Goal: Ask a question

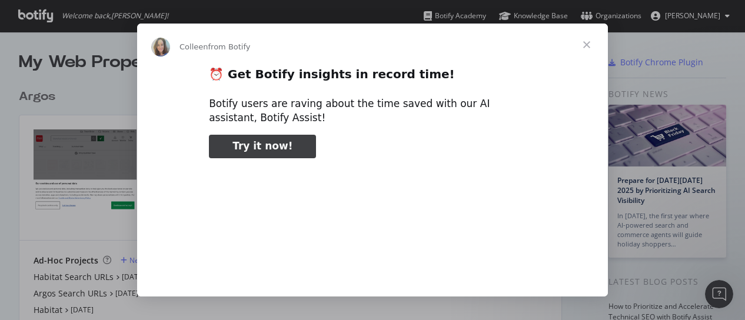
type input "238673"
click at [583, 45] on span "Close" at bounding box center [587, 45] width 42 height 42
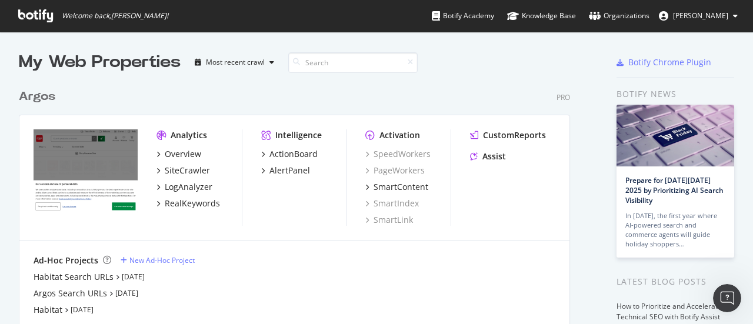
scroll to position [544, 551]
click at [660, 62] on div "Botify Chrome Plugin" at bounding box center [670, 63] width 83 height 12
click at [633, 59] on div "Botify Chrome Plugin" at bounding box center [670, 63] width 83 height 12
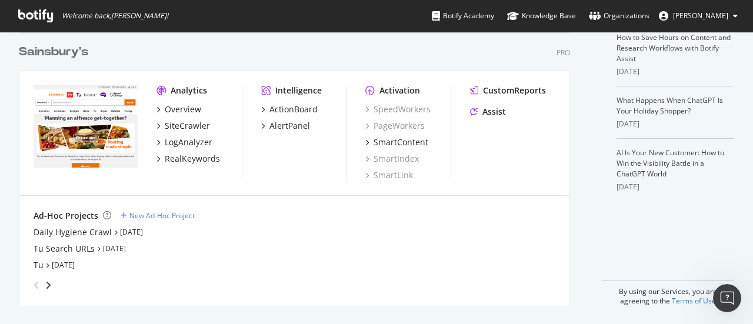
scroll to position [0, 0]
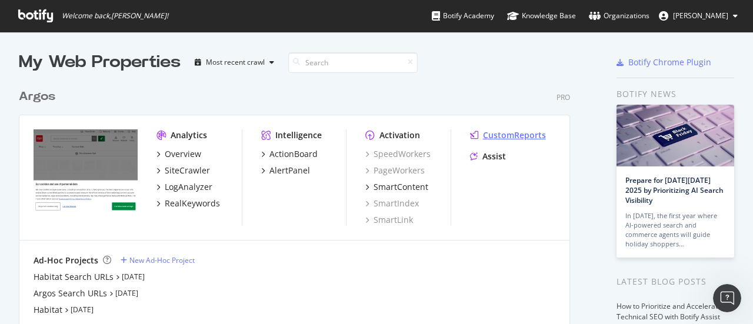
click at [527, 135] on div "CustomReports" at bounding box center [514, 135] width 63 height 12
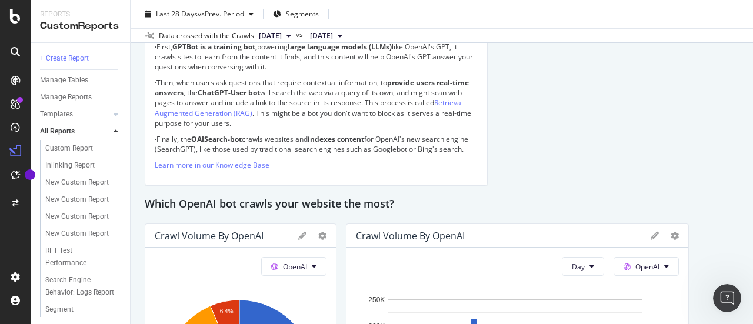
scroll to position [98, 0]
click at [15, 174] on icon at bounding box center [15, 174] width 9 height 9
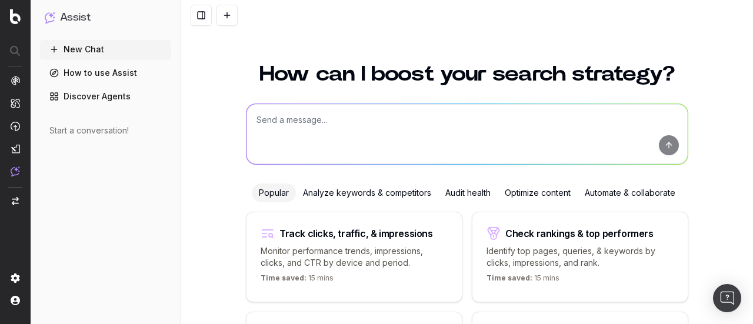
click at [310, 125] on textarea at bounding box center [467, 134] width 441 height 60
click at [301, 123] on textarea "how to use botify chrome plugin on live site" at bounding box center [467, 134] width 441 height 60
drag, startPoint x: 486, startPoint y: 128, endPoint x: 574, endPoint y: 128, distance: 88.3
click at [486, 128] on textarea "how to use Botify chrome plugin on live site" at bounding box center [467, 134] width 441 height 60
click at [530, 121] on textarea "how to use Botify chrome plugin on live site" at bounding box center [467, 134] width 441 height 60
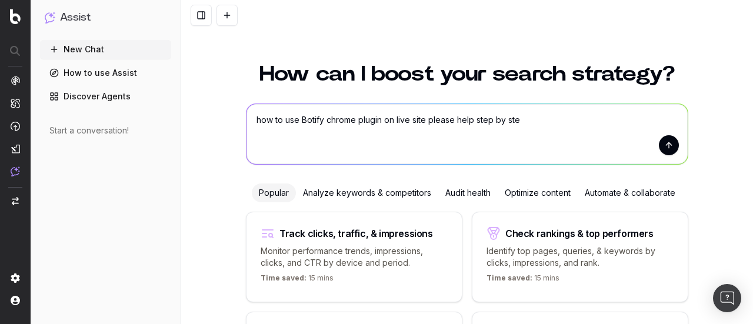
type textarea "how to use Botify chrome plugin on live site please help step by step"
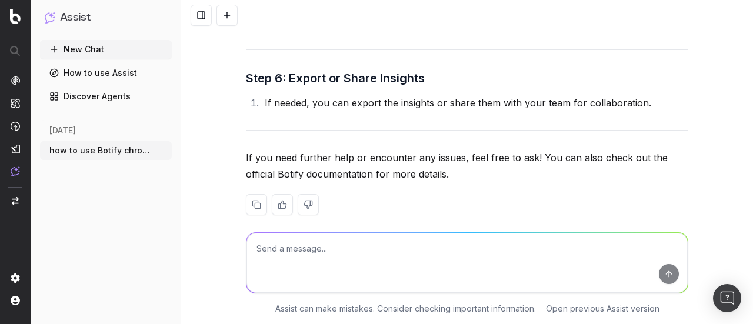
scroll to position [881, 0]
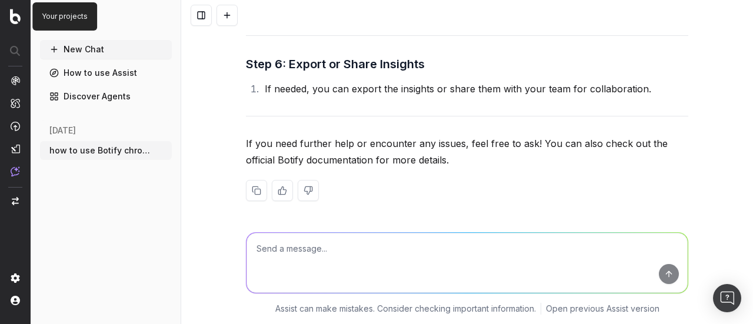
click at [15, 17] on img at bounding box center [15, 16] width 11 height 15
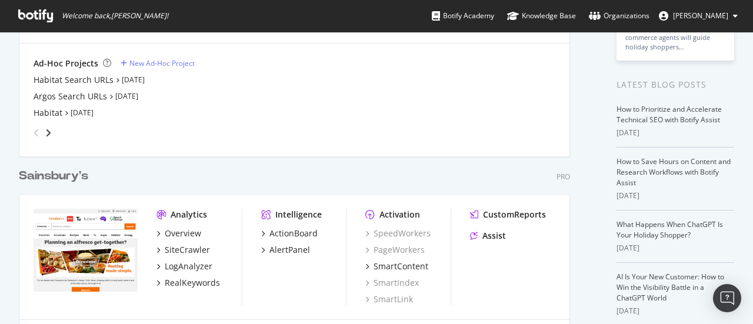
scroll to position [321, 0]
